Goal: Task Accomplishment & Management: Manage account settings

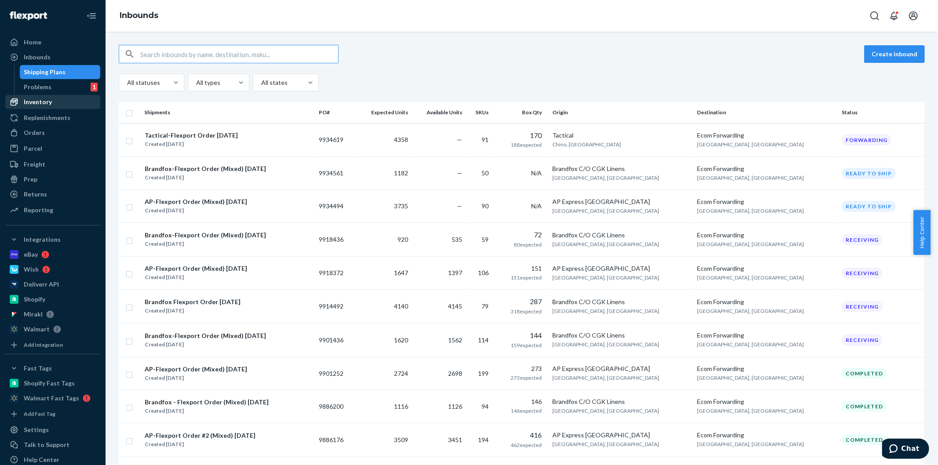
click at [42, 98] on div "Inventory" at bounding box center [38, 102] width 28 height 9
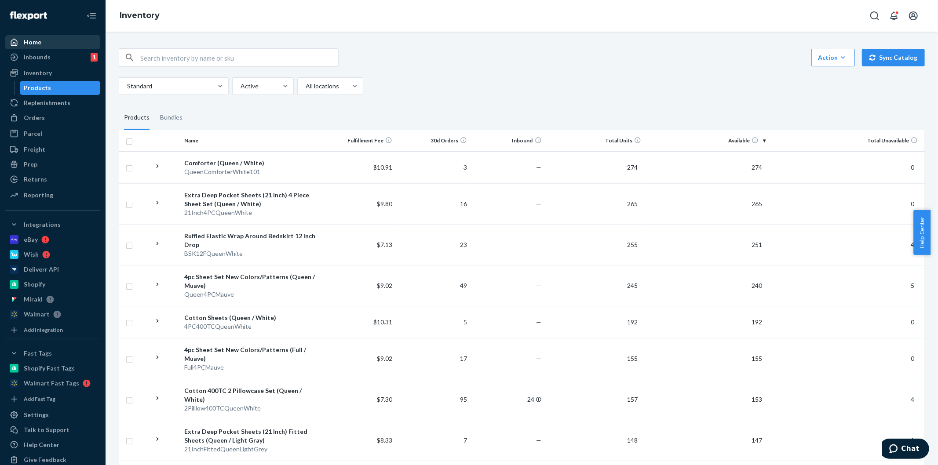
click at [55, 44] on div "Home" at bounding box center [52, 42] width 93 height 12
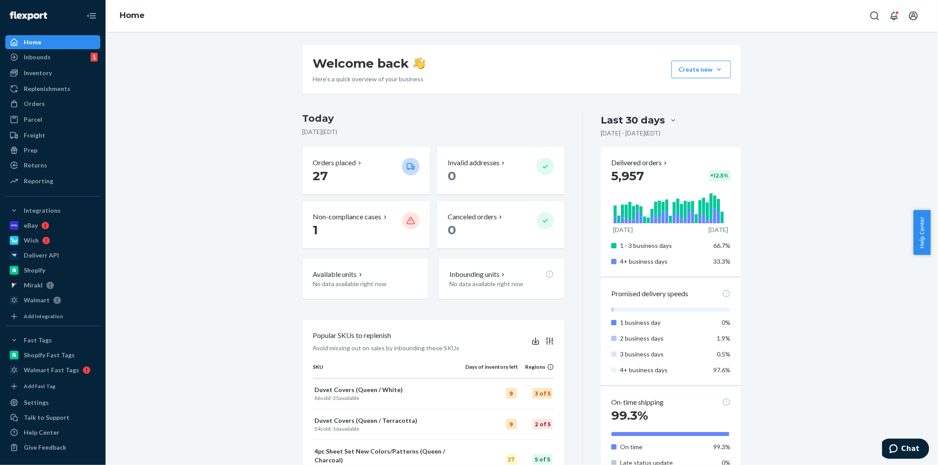
click at [108, 18] on div "Home" at bounding box center [522, 16] width 832 height 32
click at [53, 68] on div "Inventory" at bounding box center [52, 73] width 93 height 12
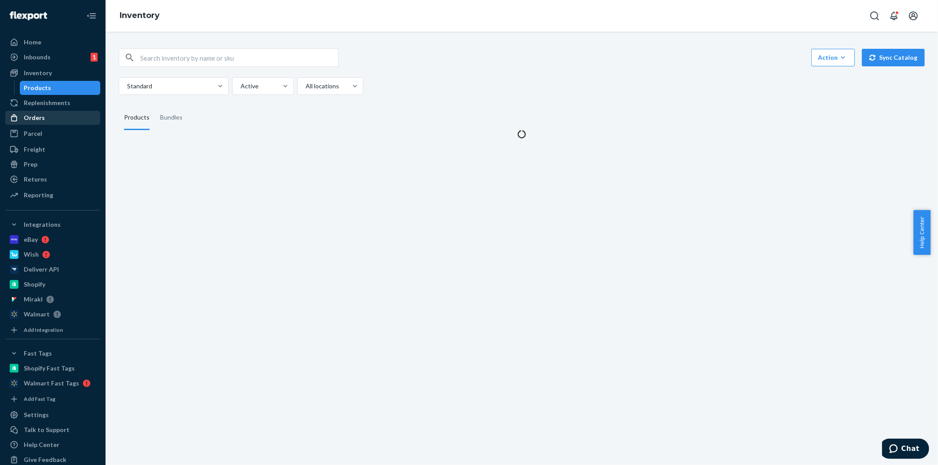
click at [34, 117] on div "Orders" at bounding box center [34, 117] width 21 height 9
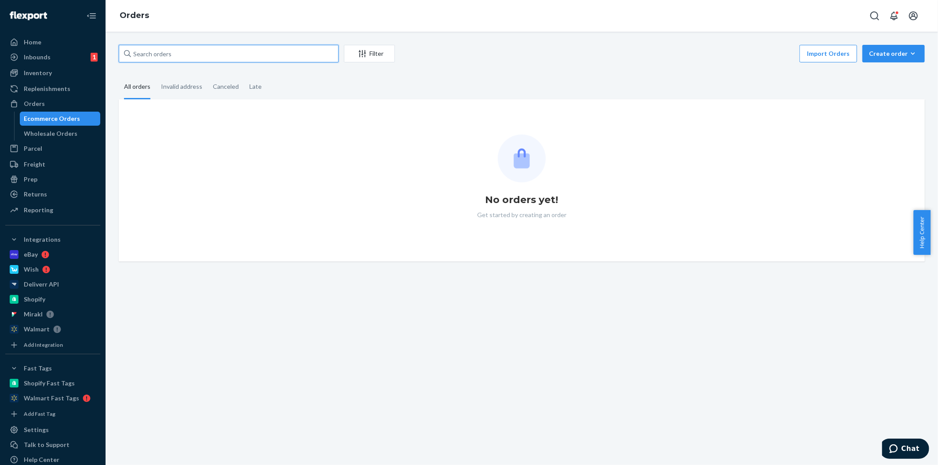
click at [193, 52] on input "text" at bounding box center [229, 54] width 220 height 18
paste input "922002837584934-8229076630"
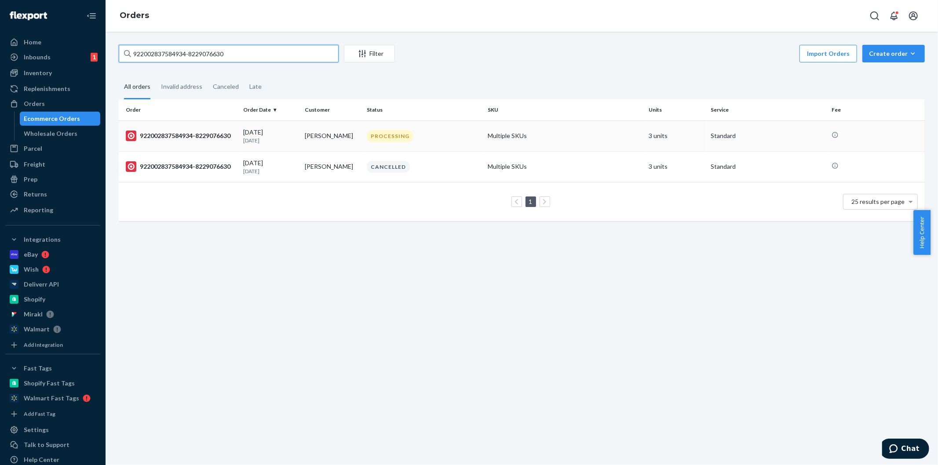
type input "922002837584934-8229076630"
click at [327, 134] on td "[PERSON_NAME]" at bounding box center [332, 135] width 62 height 31
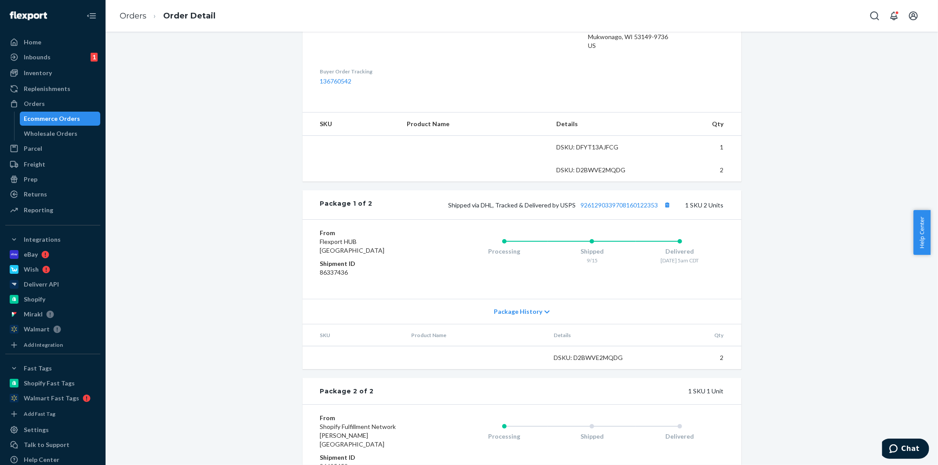
scroll to position [333, 0]
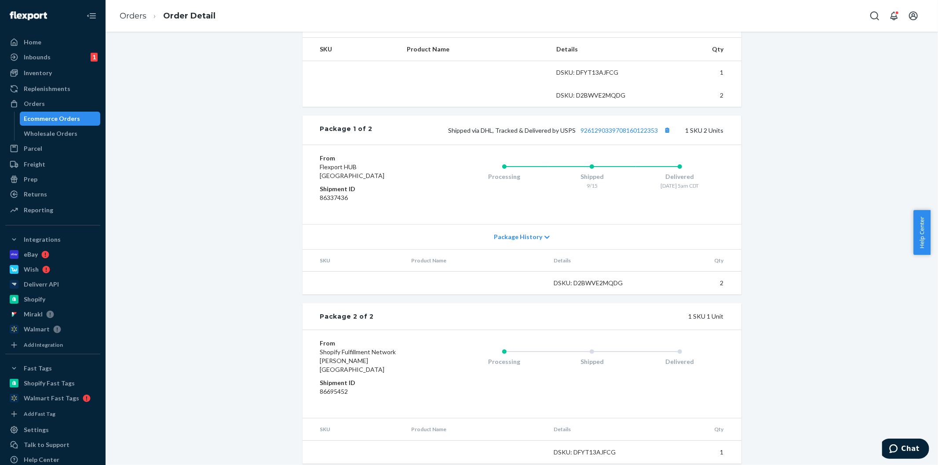
click at [602, 378] on div "Shipped" at bounding box center [592, 360] width 88 height 35
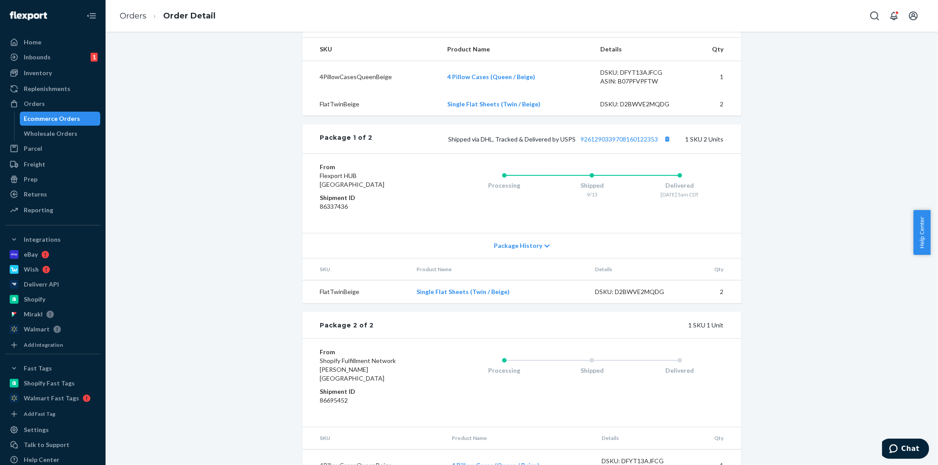
scroll to position [350, 0]
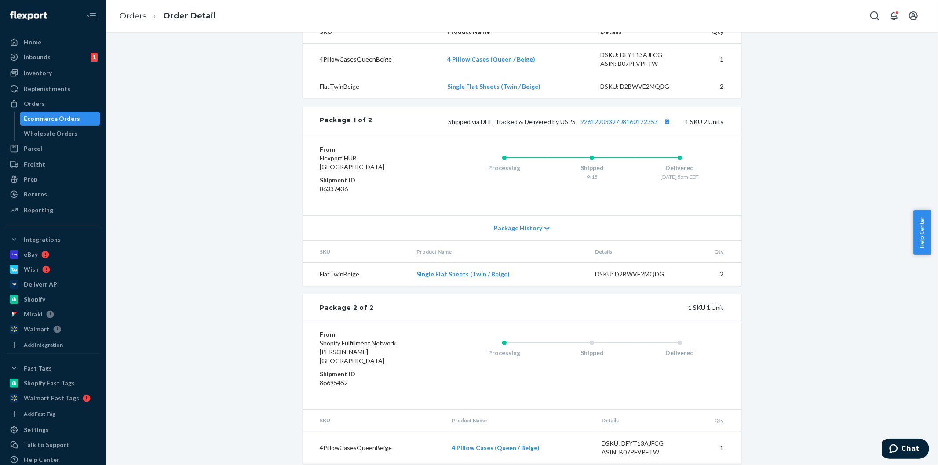
drag, startPoint x: 646, startPoint y: 168, endPoint x: 693, endPoint y: 183, distance: 48.3
click at [681, 174] on div "Delivered [DATE] 5am CDT" at bounding box center [680, 172] width 88 height 17
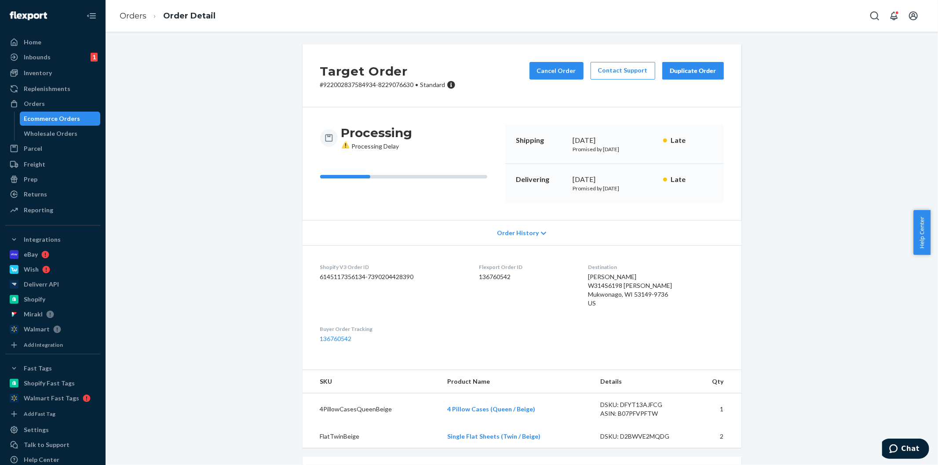
scroll to position [0, 0]
click at [553, 73] on button "Cancel Order" at bounding box center [556, 71] width 54 height 18
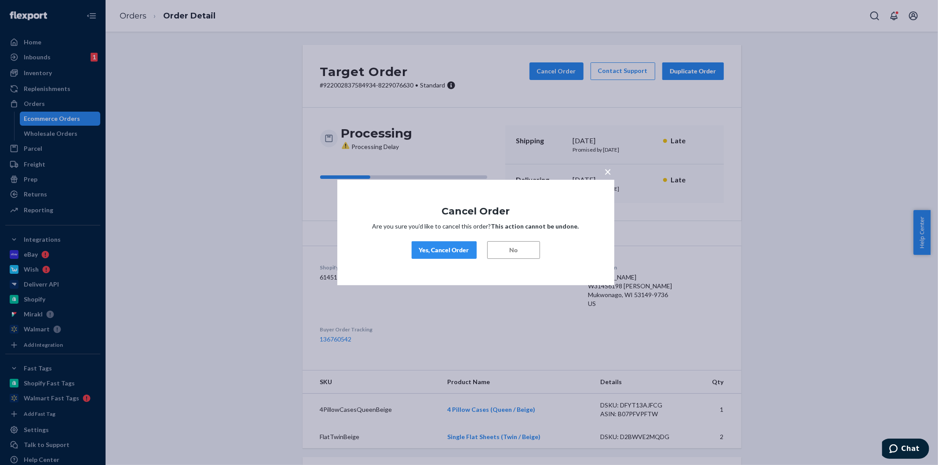
drag, startPoint x: 434, startPoint y: 254, endPoint x: 438, endPoint y: 259, distance: 7.2
click at [434, 256] on button "Yes, Cancel Order" at bounding box center [444, 250] width 65 height 18
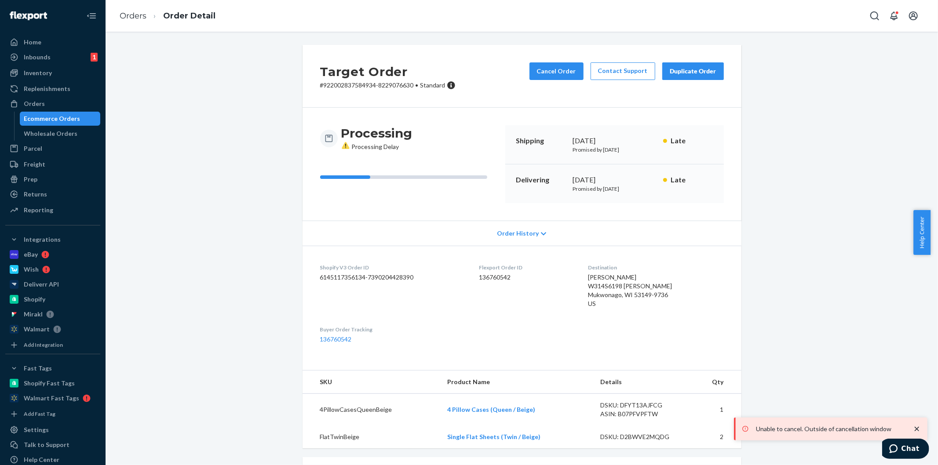
click at [296, 227] on div "Target Order # 922002837584934-8229076630 • Standard Cancel Order Contact Suppo…" at bounding box center [522, 430] width 452 height 770
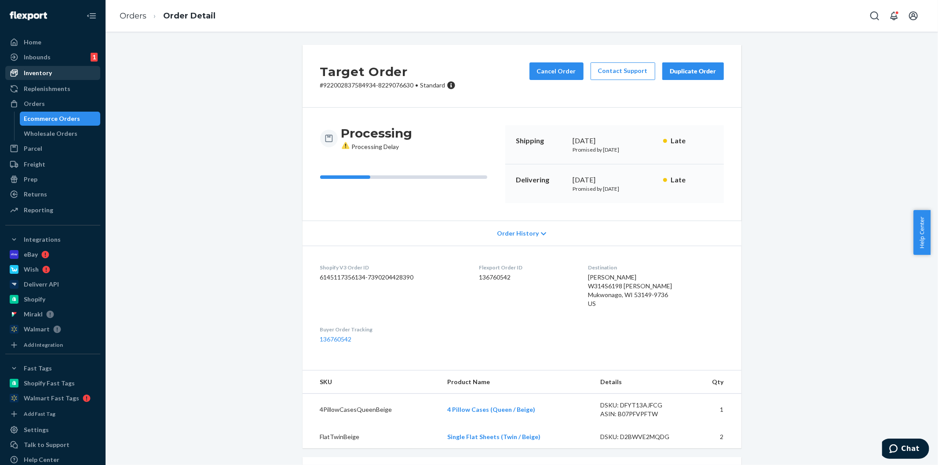
click at [48, 78] on div "Inventory" at bounding box center [52, 73] width 93 height 12
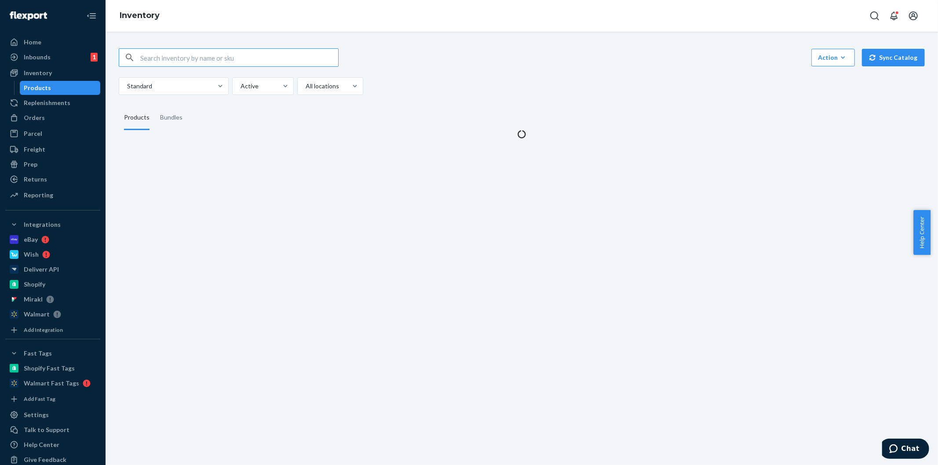
click at [197, 64] on input "text" at bounding box center [239, 58] width 198 height 18
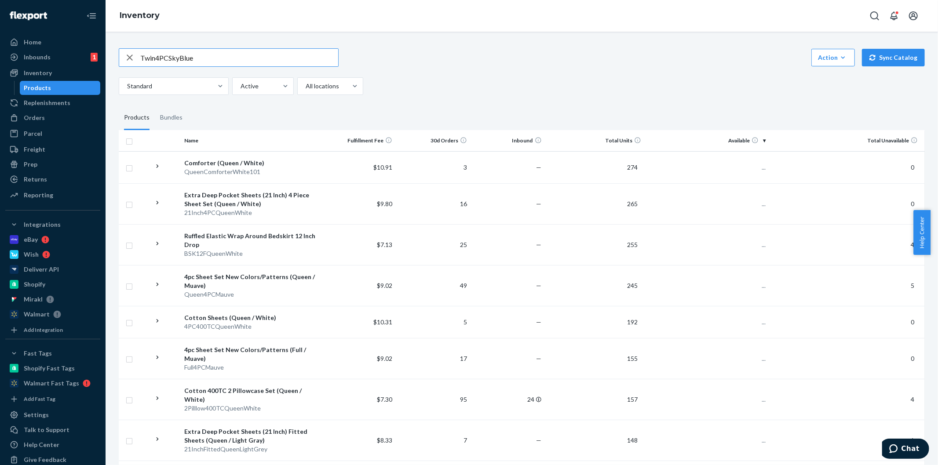
click at [212, 58] on input "Twin4PCSkyBlue" at bounding box center [239, 58] width 198 height 18
type input "Twin4PCSkyBlue"
